Goal: Task Accomplishment & Management: Complete application form

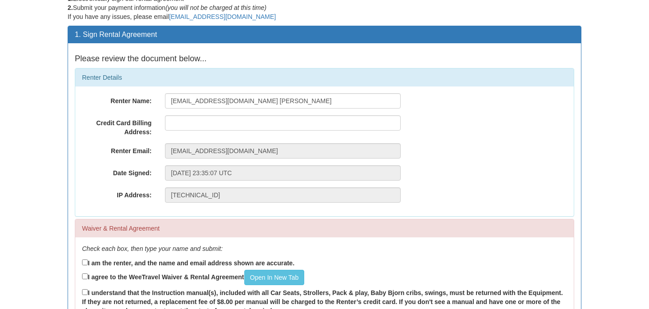
scroll to position [48, 0]
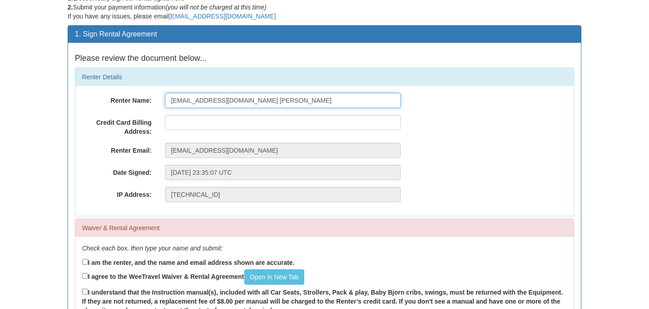
drag, startPoint x: 254, startPoint y: 101, endPoint x: 156, endPoint y: 93, distance: 98.1
click at [156, 93] on div "Renter Name: [EMAIL_ADDRESS][DOMAIN_NAME] [PERSON_NAME]" at bounding box center [324, 100] width 499 height 15
type input "[PERSON_NAME]"
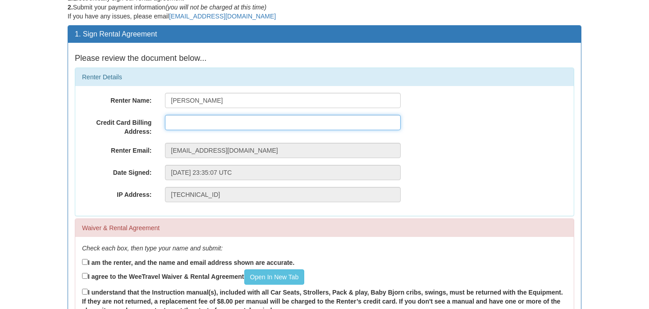
click at [182, 126] on input "text" at bounding box center [283, 122] width 236 height 15
type input "[STREET_ADDRESS][PERSON_NAME]"
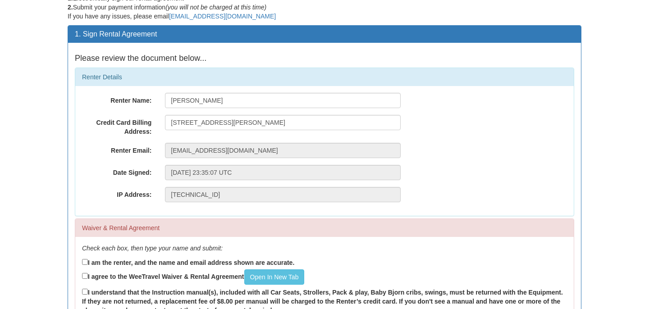
click at [478, 174] on div "Date Signed: [DATE] 23:35:07 UTC" at bounding box center [324, 172] width 499 height 15
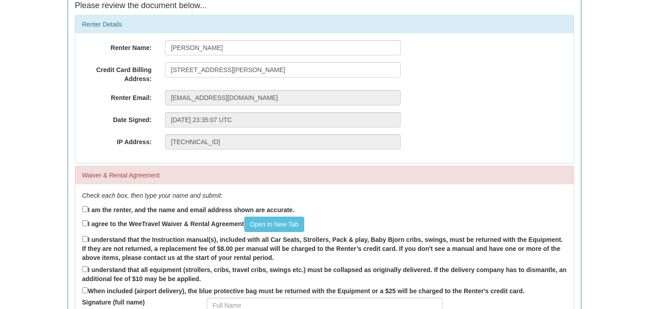
scroll to position [161, 0]
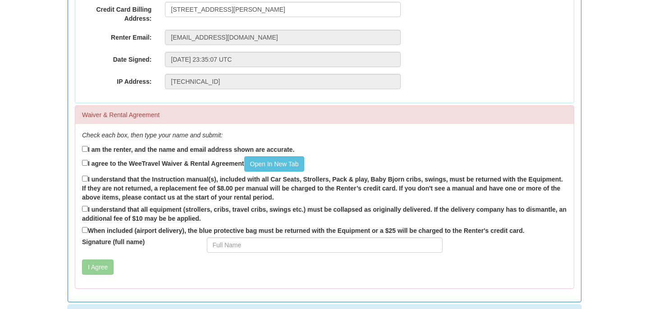
click at [191, 149] on label "I am the renter, and the name and email address shown are accurate." at bounding box center [188, 149] width 212 height 10
click at [88, 149] on input "I am the renter, and the name and email address shown are accurate." at bounding box center [85, 149] width 6 height 6
checkbox input "true"
click at [180, 162] on label "I agree to the WeeTravel Waiver & Rental Agreement Open In [GEOGRAPHIC_DATA]" at bounding box center [193, 163] width 222 height 15
click at [88, 162] on input "I agree to the WeeTravel Waiver & Rental Agreement Open In [GEOGRAPHIC_DATA]" at bounding box center [85, 163] width 6 height 6
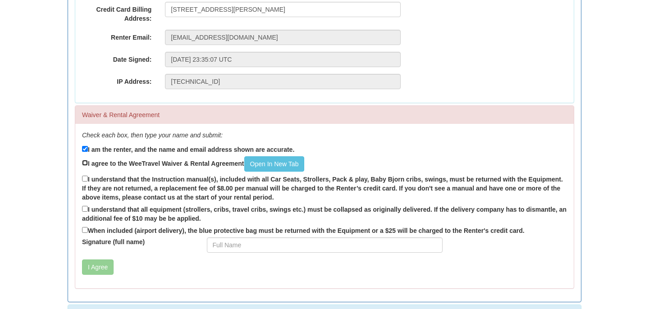
checkbox input "true"
click at [281, 164] on link "Open In New Tab" at bounding box center [274, 163] width 60 height 15
click at [126, 186] on label "I understand that the Instruction manual(s), included with all Car Seats, Strol…" at bounding box center [324, 188] width 485 height 28
click at [88, 182] on input "I understand that the Instruction manual(s), included with all Car Seats, Strol…" at bounding box center [85, 179] width 6 height 6
checkbox input "true"
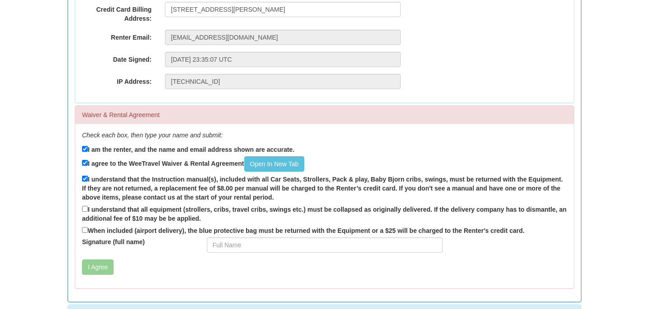
click at [119, 215] on label "I understand that all equipment (strollers, cribs, travel cribs, swings etc.) m…" at bounding box center [324, 213] width 485 height 19
click at [88, 212] on input "I understand that all equipment (strollers, cribs, travel cribs, swings etc.) m…" at bounding box center [85, 209] width 6 height 6
checkbox input "true"
click at [124, 231] on label "When included (airport delivery), the blue protective bag must be returned with…" at bounding box center [303, 230] width 443 height 10
click at [88, 231] on input "When included (airport delivery), the blue protective bag must be returned with…" at bounding box center [85, 230] width 6 height 6
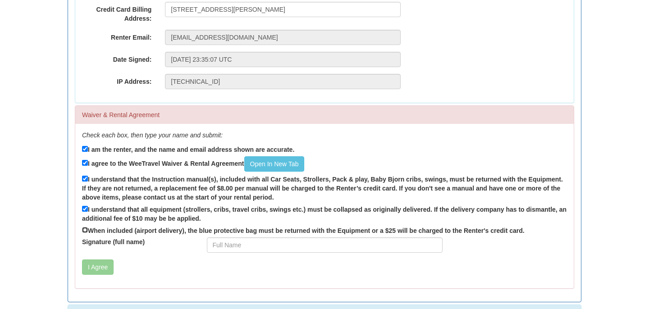
checkbox input "true"
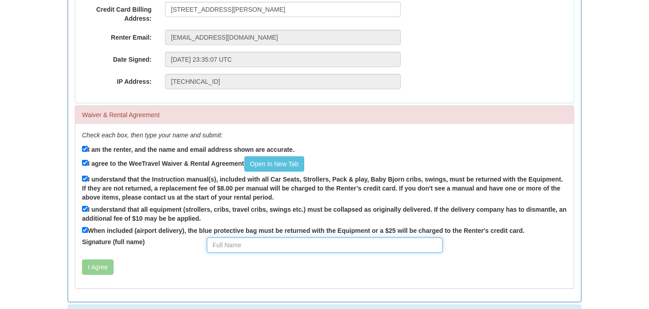
click at [247, 247] on input "Signature (full name)" at bounding box center [325, 245] width 236 height 15
type input "[PERSON_NAME]"
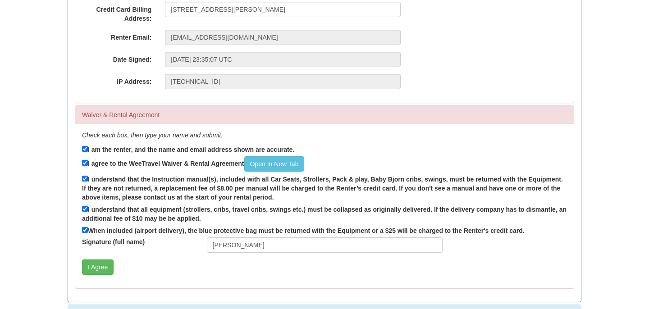
click at [200, 256] on div "Check each box, then type your name and submit: I am the renter, and the name a…" at bounding box center [324, 206] width 499 height 165
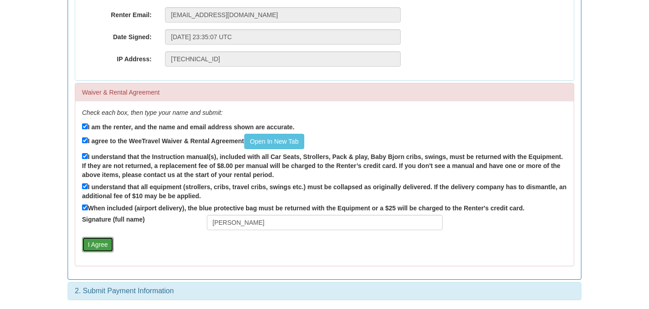
click at [105, 237] on button "I Agree" at bounding box center [98, 244] width 32 height 15
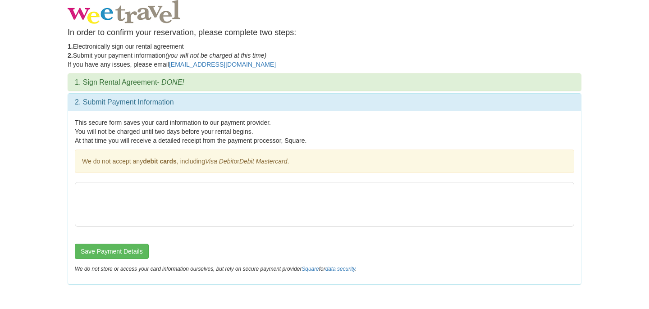
scroll to position [0, 0]
